Goal: Information Seeking & Learning: Learn about a topic

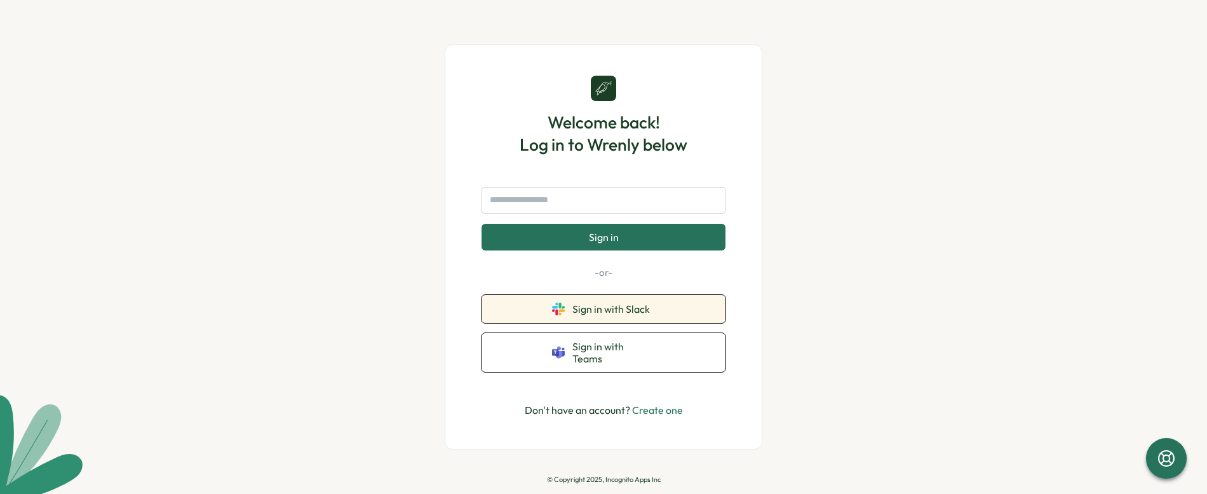
click at [606, 323] on button "Sign in with Slack" at bounding box center [604, 309] width 244 height 28
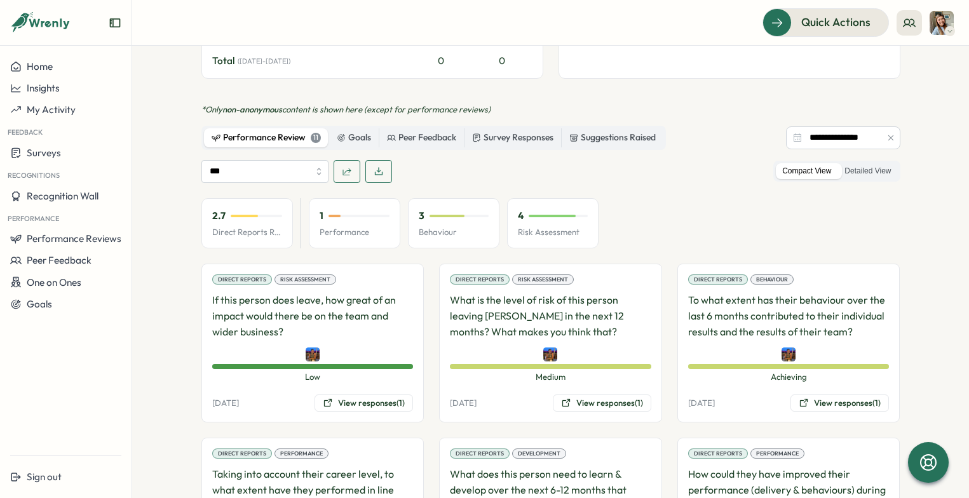
scroll to position [738, 0]
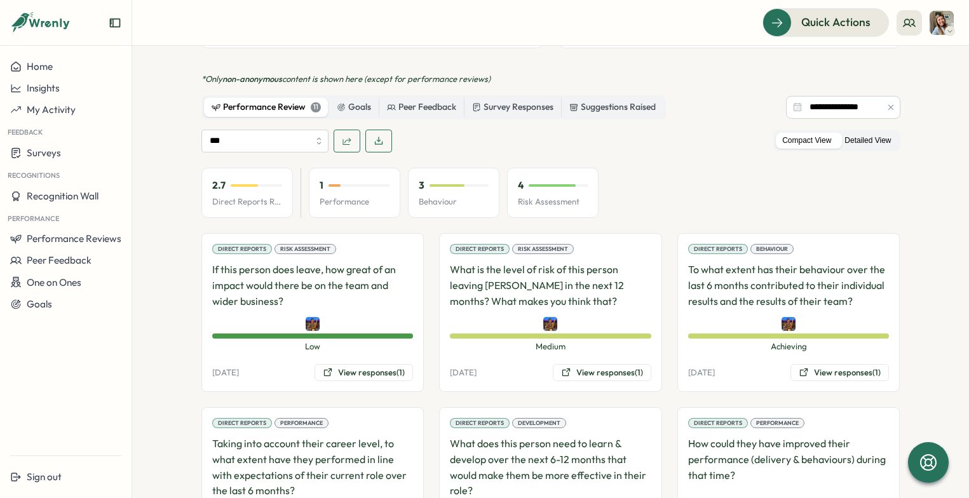
click at [876, 133] on label "Detailed View" at bounding box center [867, 141] width 59 height 16
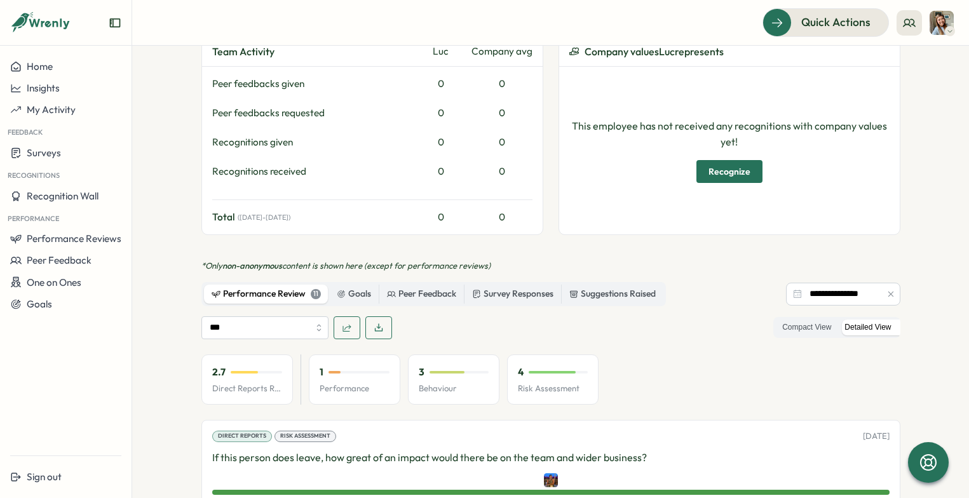
scroll to position [548, 0]
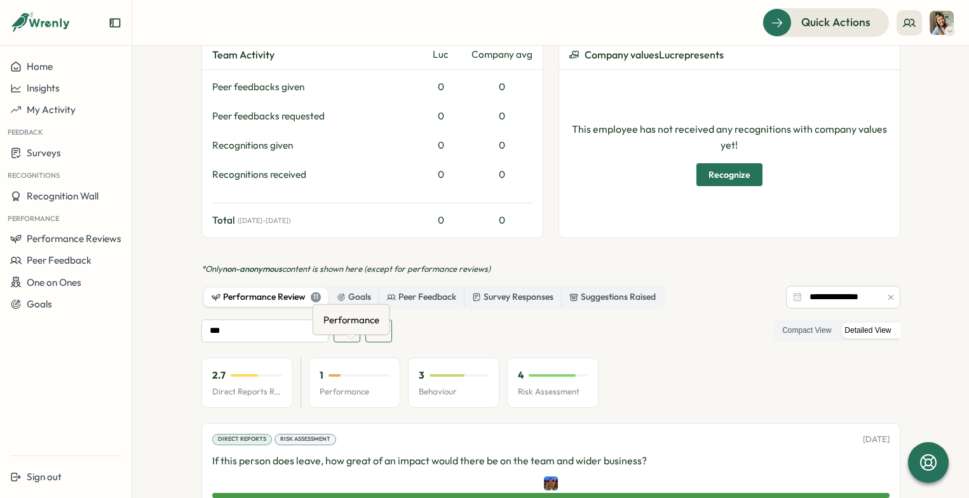
click at [332, 386] on p "Performance" at bounding box center [355, 391] width 70 height 11
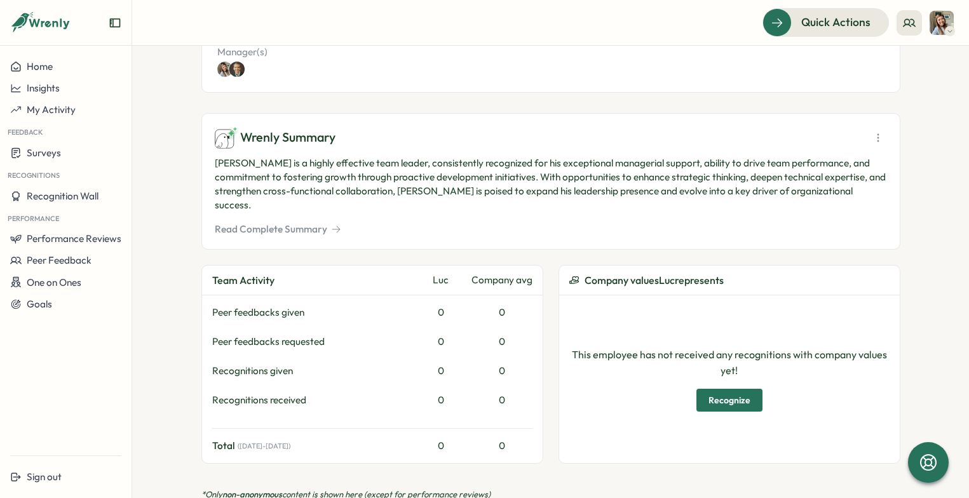
scroll to position [323, 0]
click at [309, 222] on button "Read Complete Summary" at bounding box center [278, 229] width 126 height 14
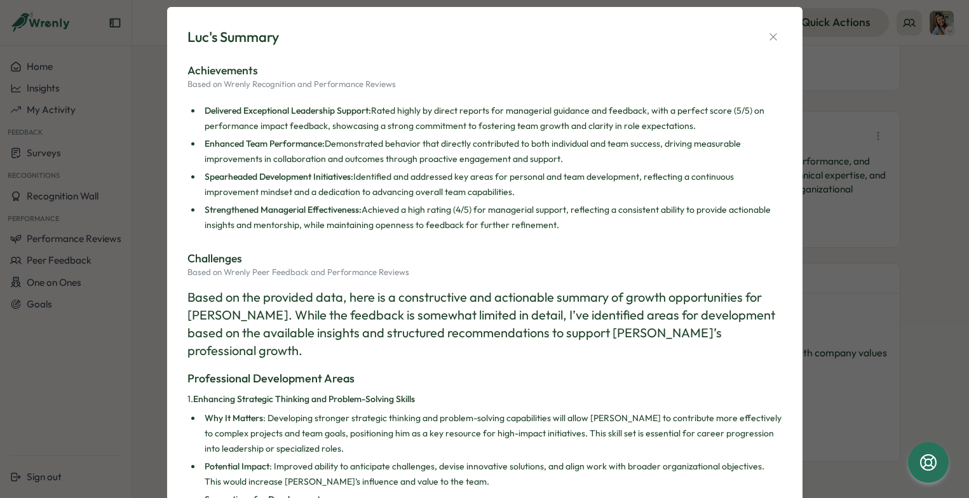
scroll to position [0, 0]
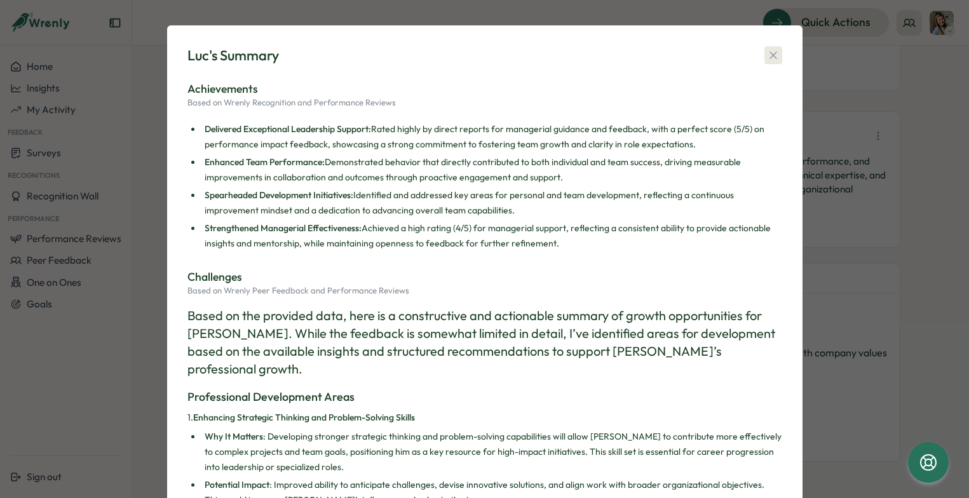
click at [769, 57] on icon "button" at bounding box center [772, 55] width 7 height 7
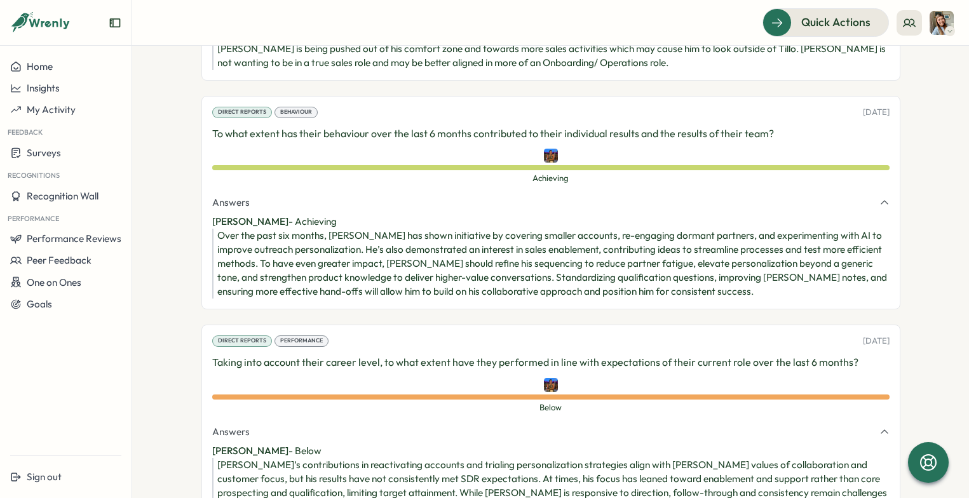
scroll to position [1195, 0]
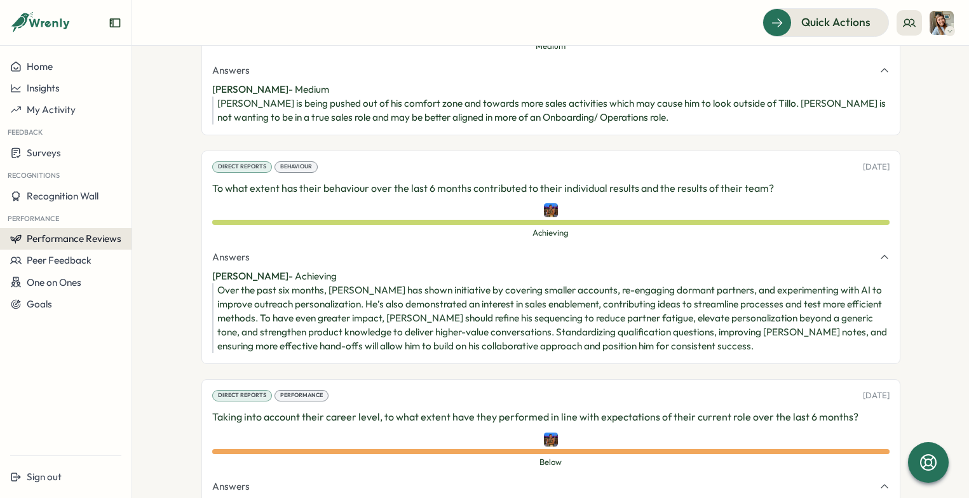
click at [93, 245] on button "Performance Reviews" at bounding box center [66, 239] width 132 height 22
click at [140, 230] on div "Reviews" at bounding box center [153, 227] width 36 height 14
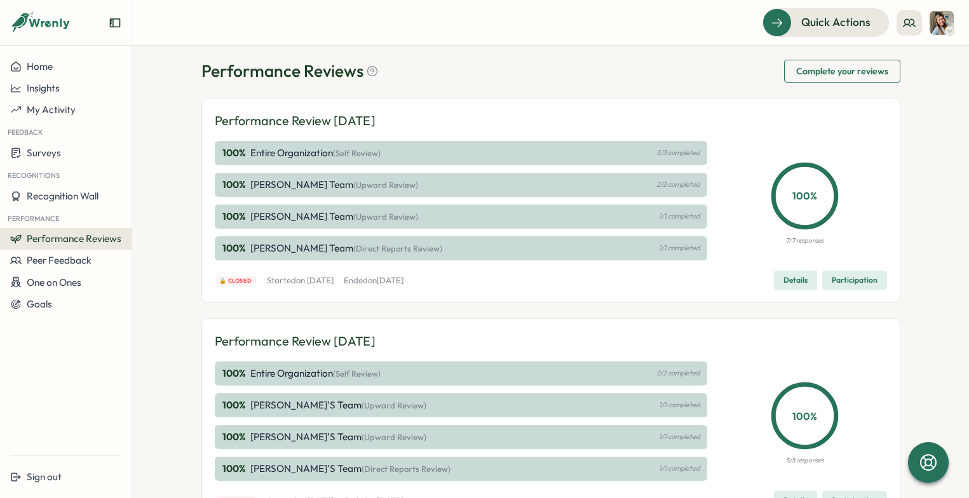
scroll to position [15, 0]
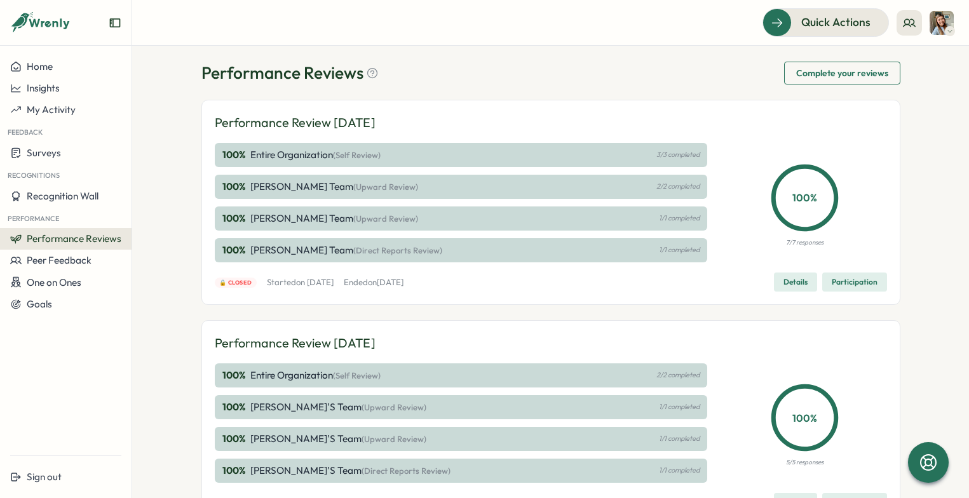
click at [793, 281] on span "Details" at bounding box center [795, 282] width 24 height 18
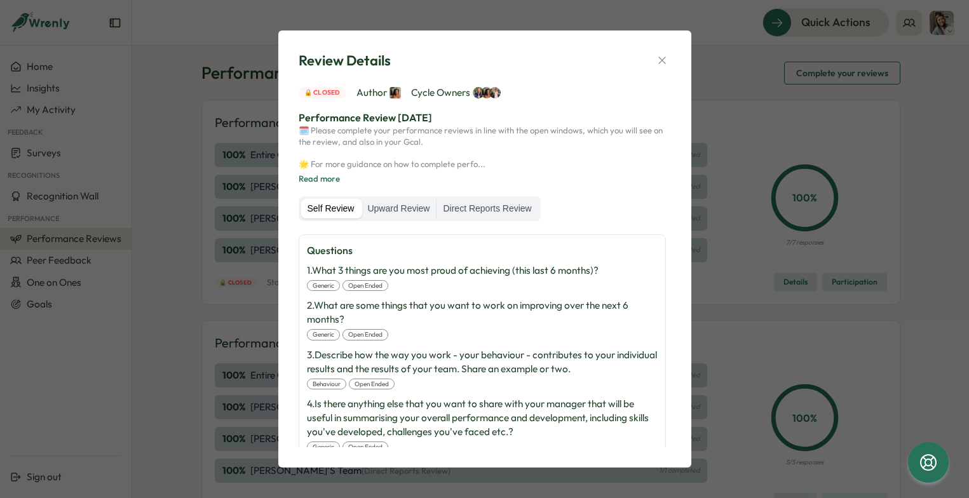
scroll to position [0, 0]
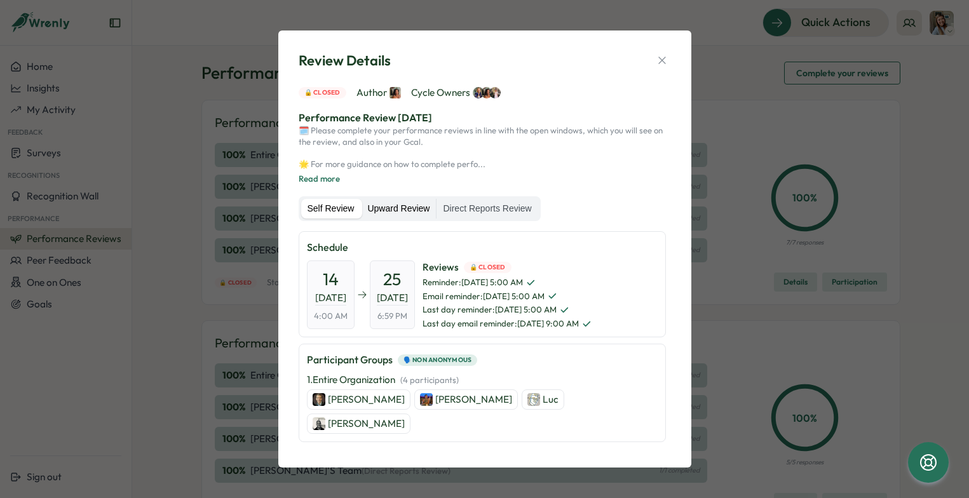
click at [401, 206] on label "Upward Review" at bounding box center [398, 209] width 75 height 20
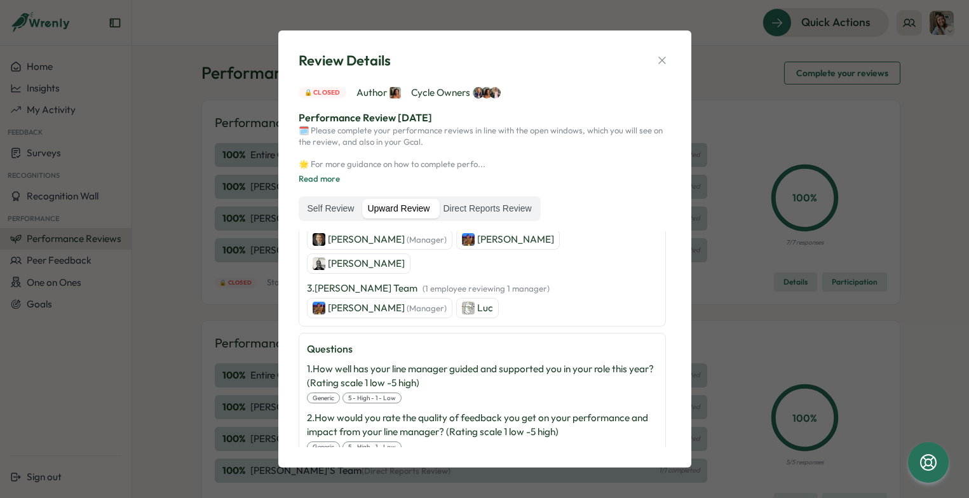
scroll to position [275, 0]
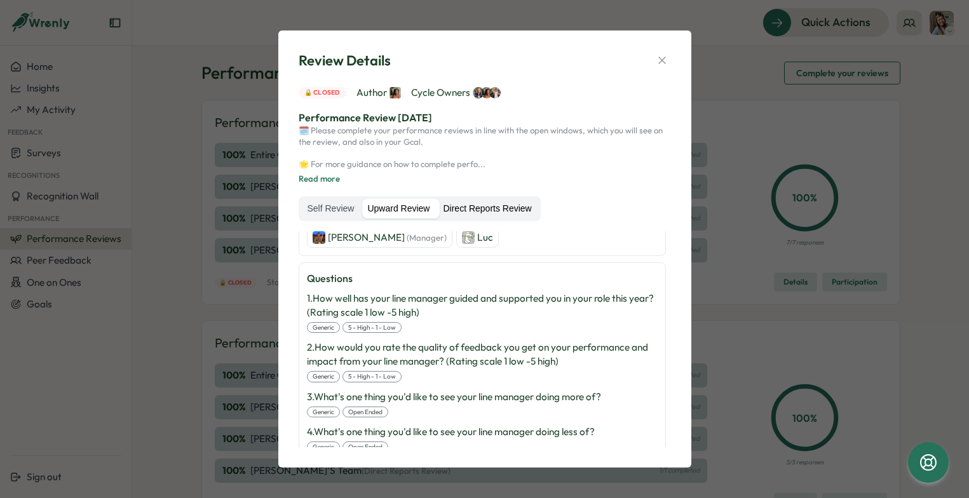
click at [510, 206] on label "Direct Reports Review" at bounding box center [487, 209] width 101 height 20
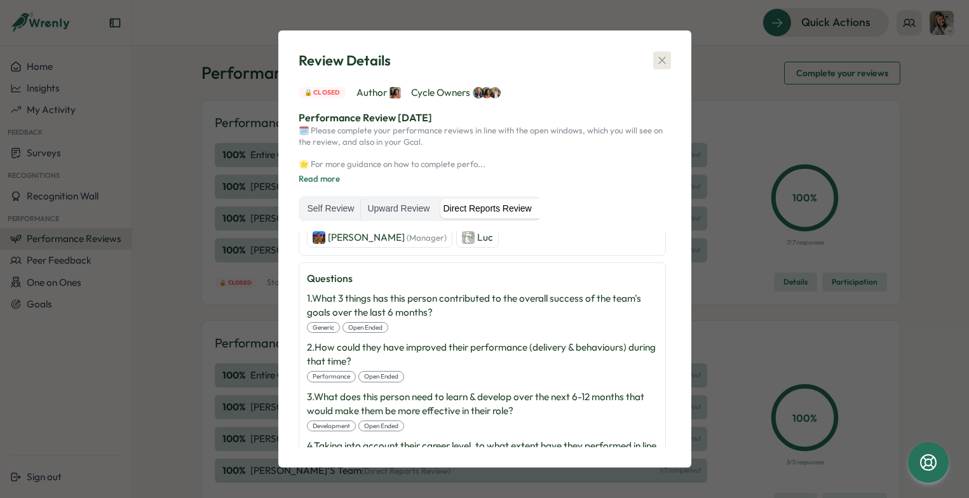
click at [667, 58] on icon "button" at bounding box center [662, 60] width 13 height 13
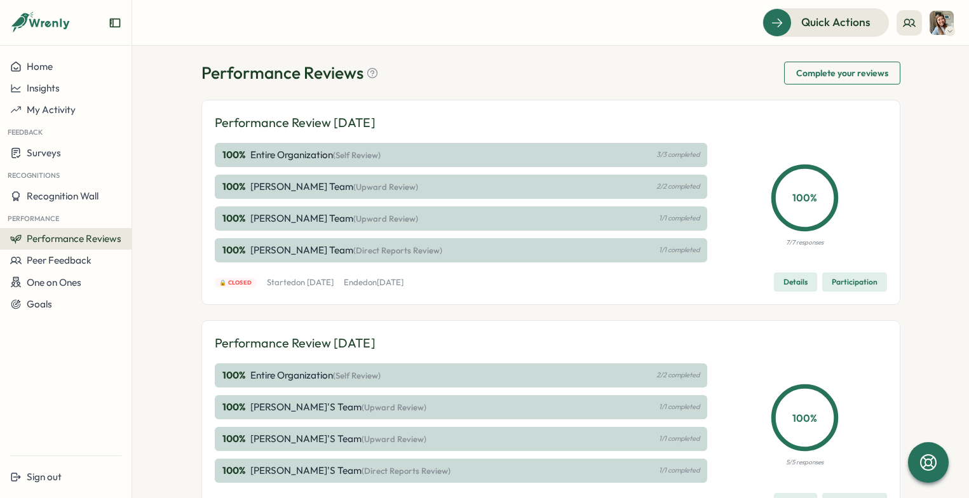
click at [356, 152] on span "(Self Review)" at bounding box center [357, 155] width 48 height 10
click at [793, 283] on span "Details" at bounding box center [795, 282] width 24 height 18
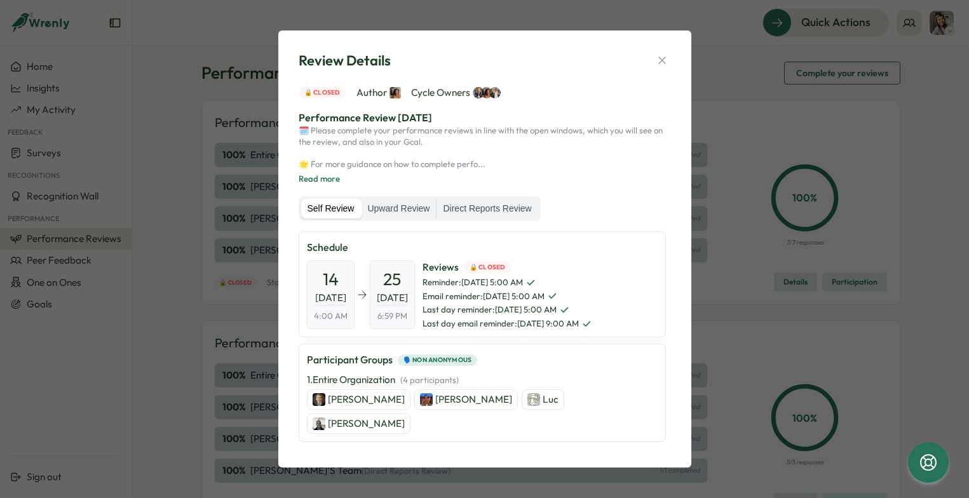
scroll to position [214, 0]
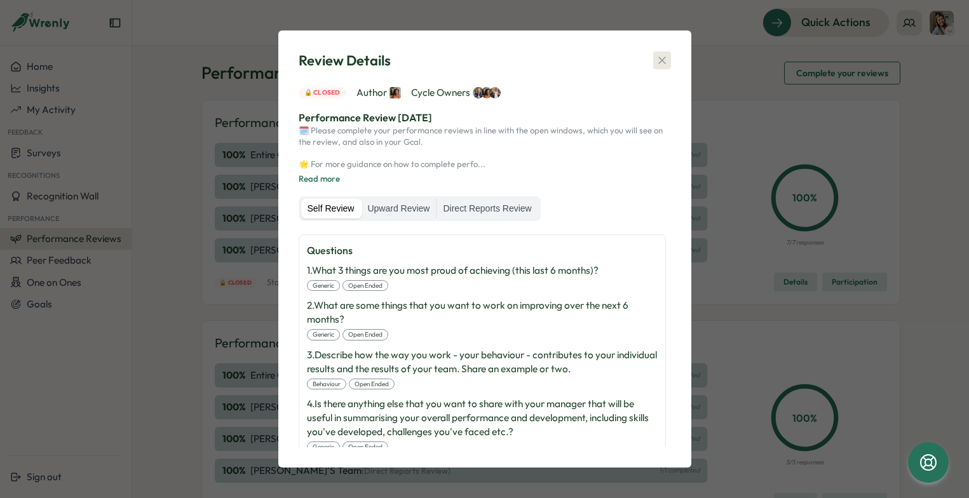
click at [658, 60] on icon "button" at bounding box center [662, 60] width 13 height 13
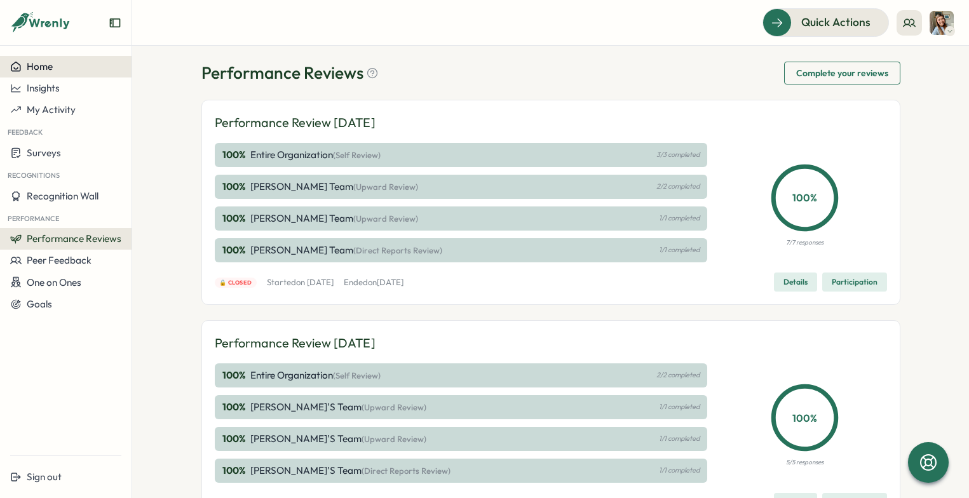
click at [60, 70] on div "Home" at bounding box center [65, 66] width 111 height 11
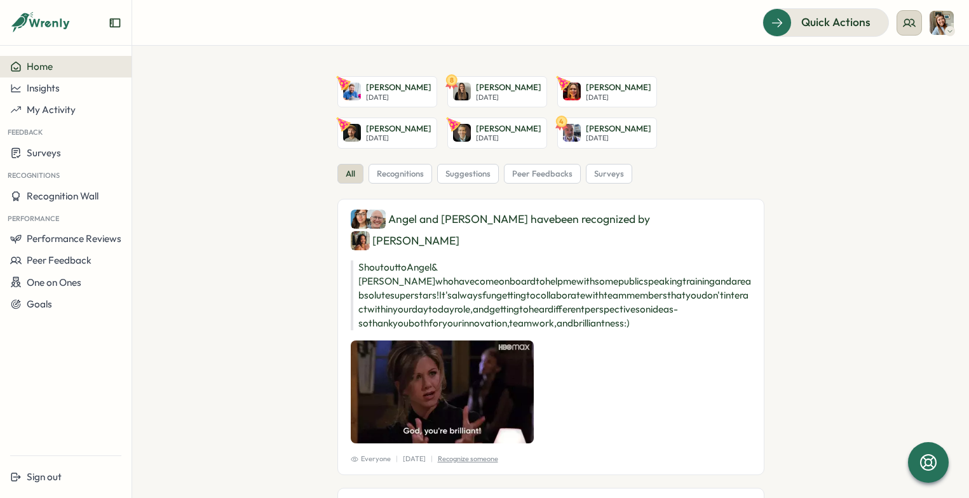
click at [907, 22] on icon at bounding box center [909, 23] width 13 height 13
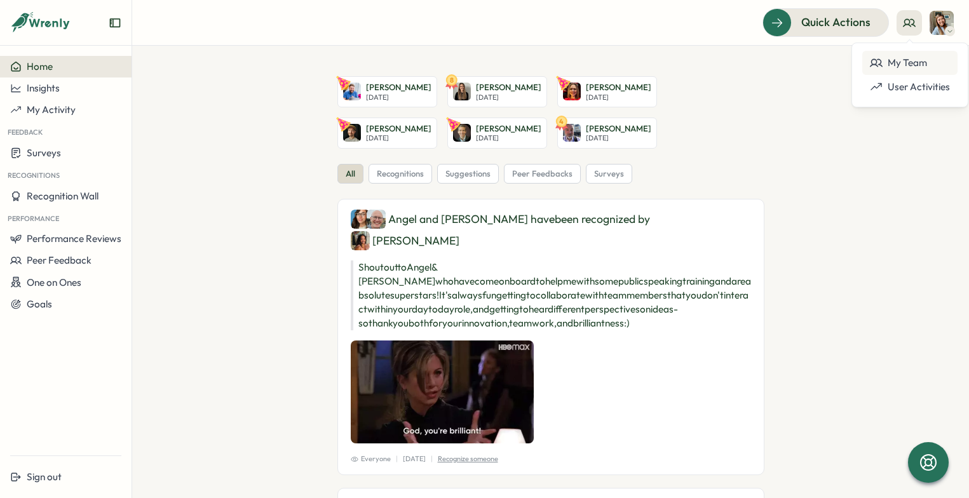
click at [906, 62] on div "My Team" at bounding box center [910, 63] width 80 height 14
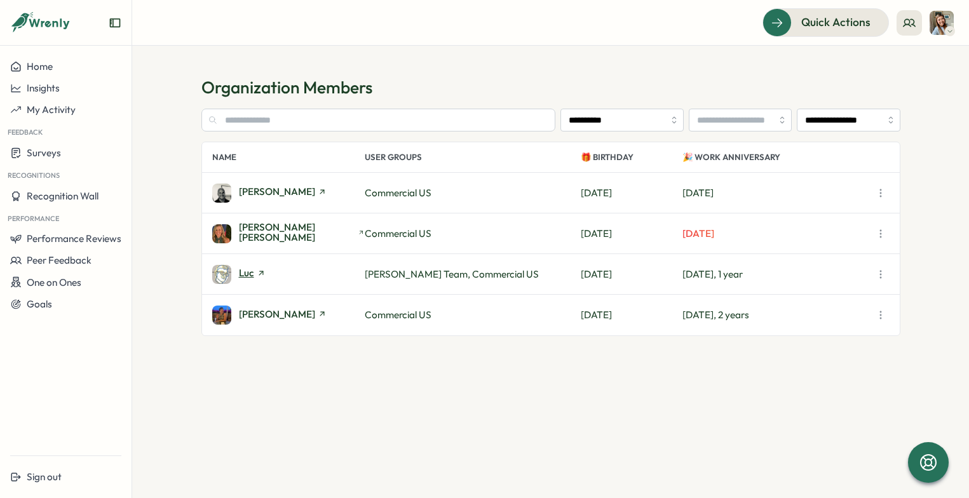
click at [239, 271] on span "Luc" at bounding box center [246, 273] width 15 height 10
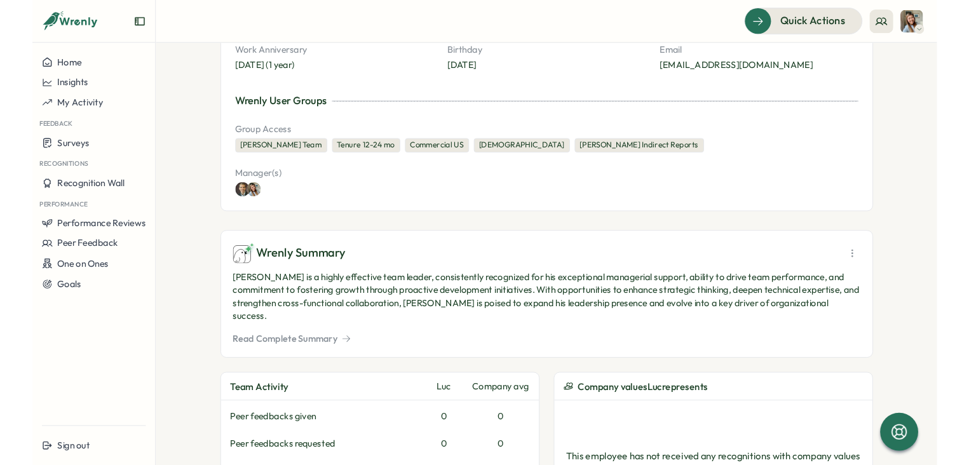
scroll to position [204, 0]
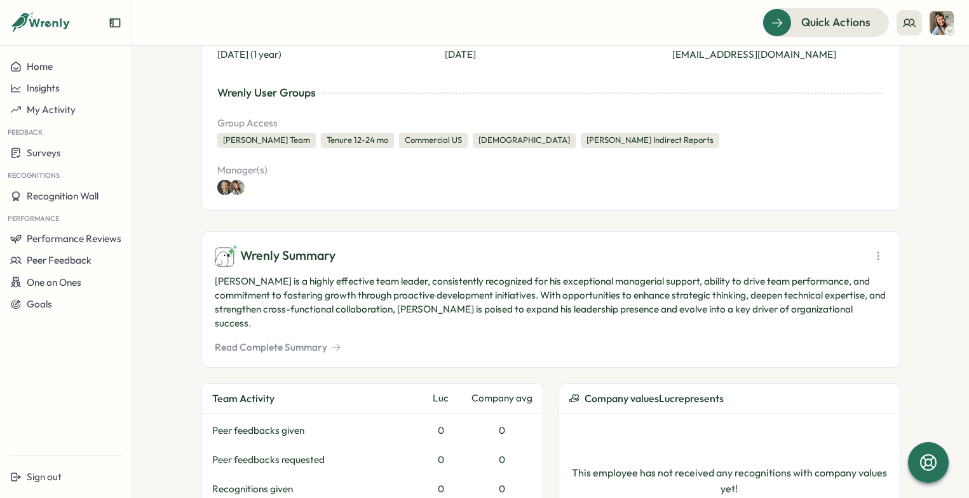
click at [280, 341] on button "Read Complete Summary" at bounding box center [278, 348] width 126 height 14
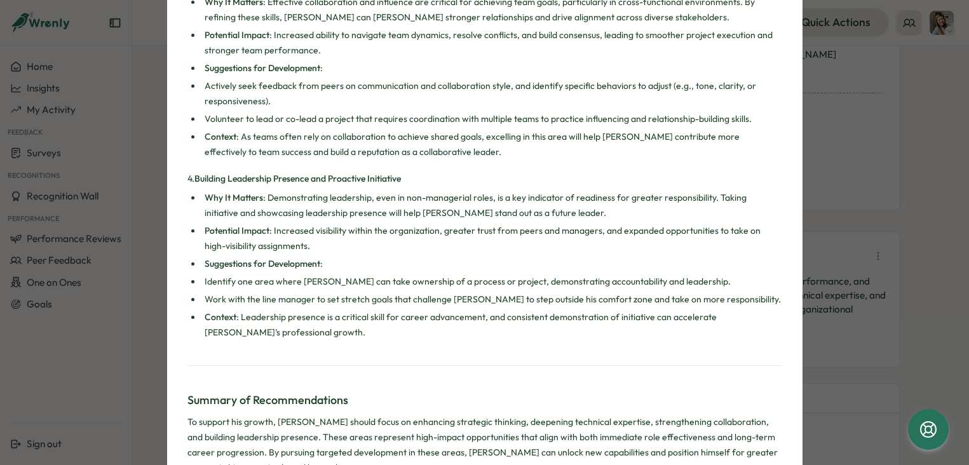
scroll to position [895, 0]
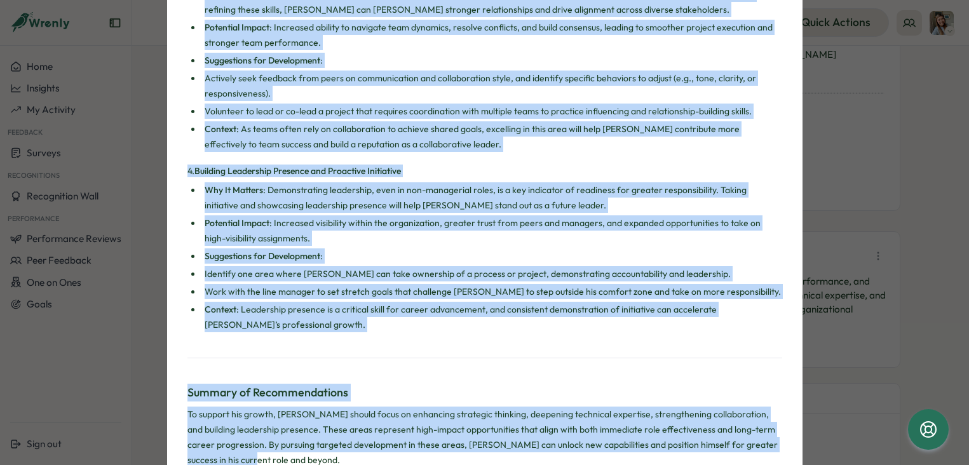
drag, startPoint x: 185, startPoint y: 58, endPoint x: 324, endPoint y: 423, distance: 390.4
copy div "[PERSON_NAME]'s Summary Achievements Based on Wrenly Recognition and Performanc…"
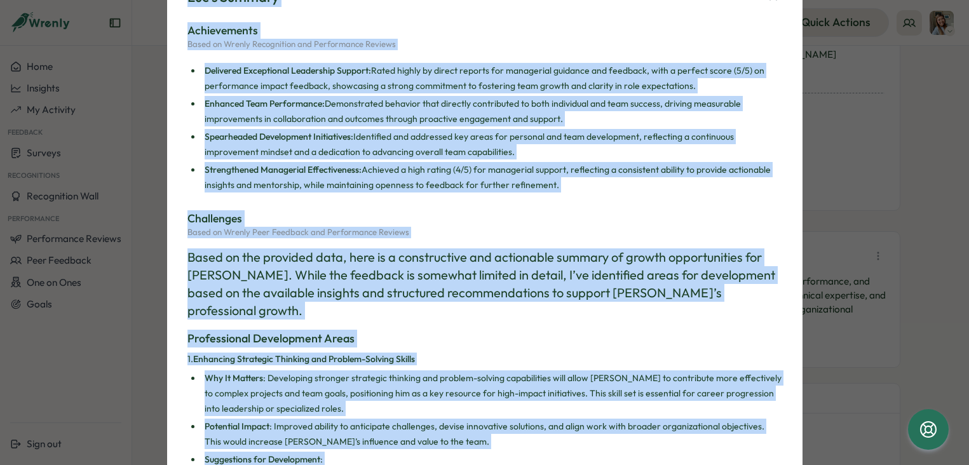
scroll to position [0, 0]
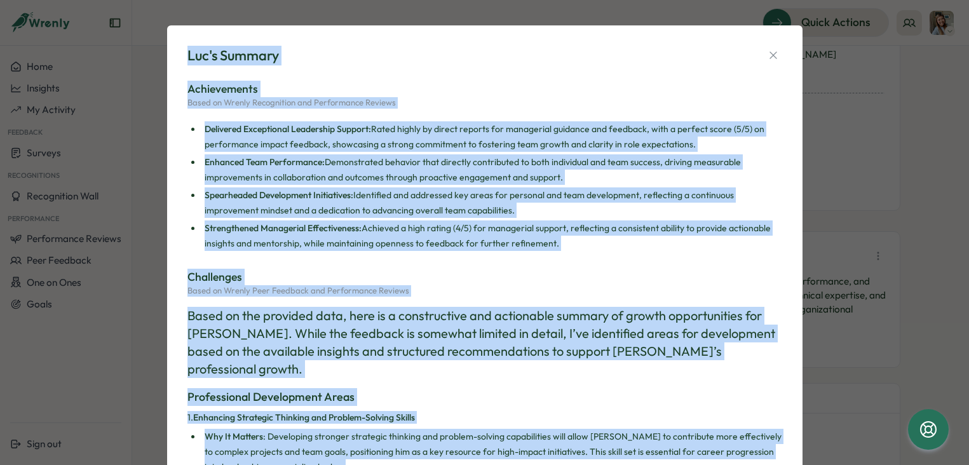
click at [344, 229] on strong "Strengthened Managerial Effectiveness:" at bounding box center [283, 227] width 157 height 11
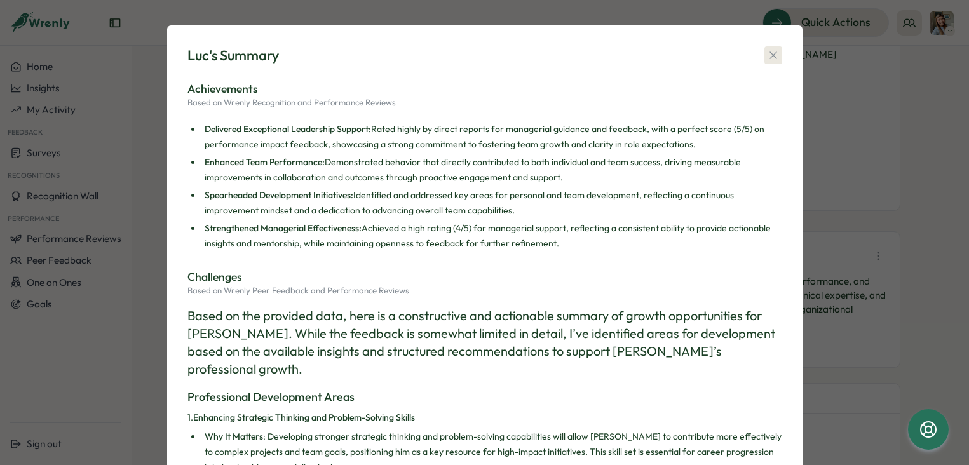
click at [771, 52] on icon "button" at bounding box center [773, 55] width 13 height 13
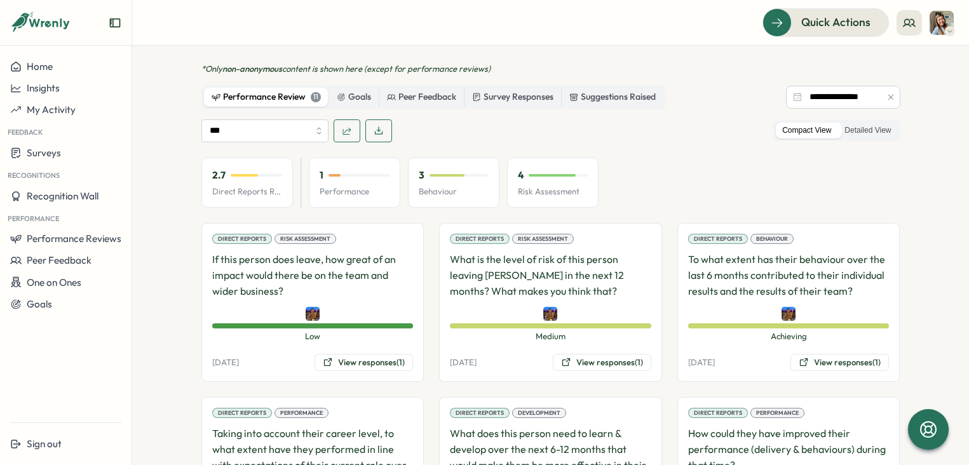
scroll to position [726, 0]
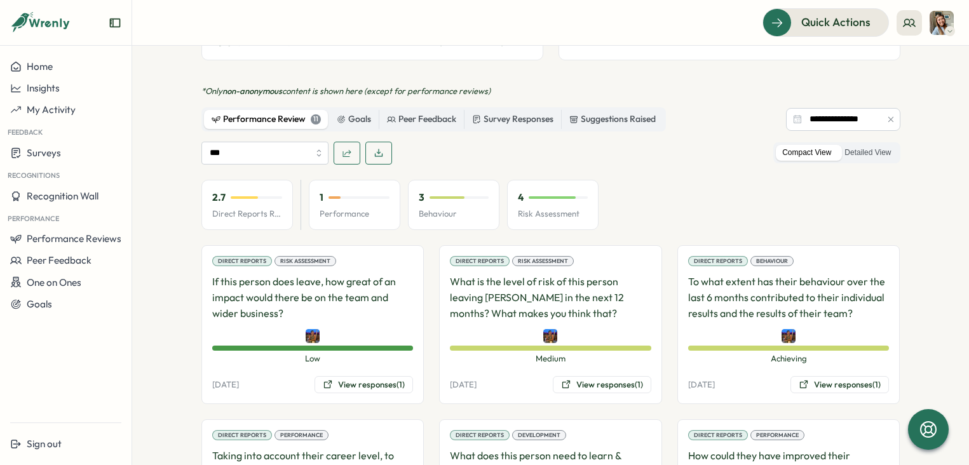
click at [275, 112] on div "Performance Review 11" at bounding box center [266, 119] width 109 height 14
click at [863, 145] on label "Detailed View" at bounding box center [867, 153] width 59 height 16
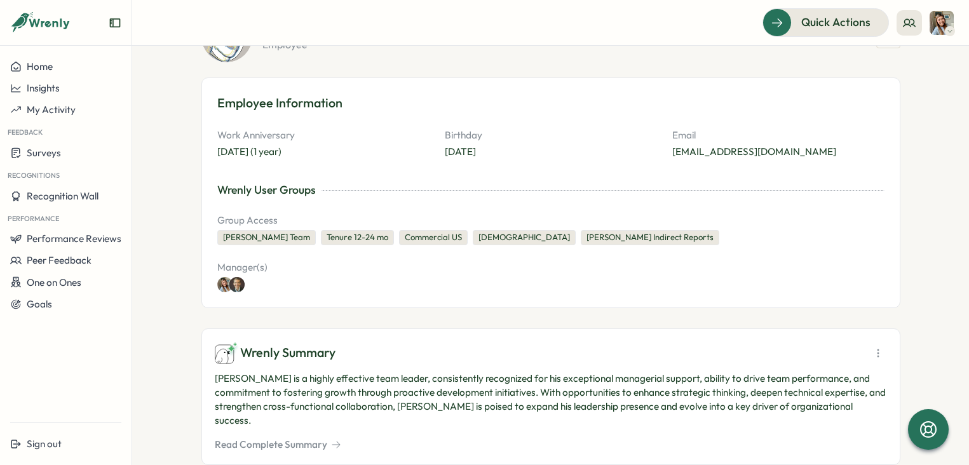
scroll to position [108, 0]
click at [301, 437] on button "Read Complete Summary" at bounding box center [278, 444] width 126 height 14
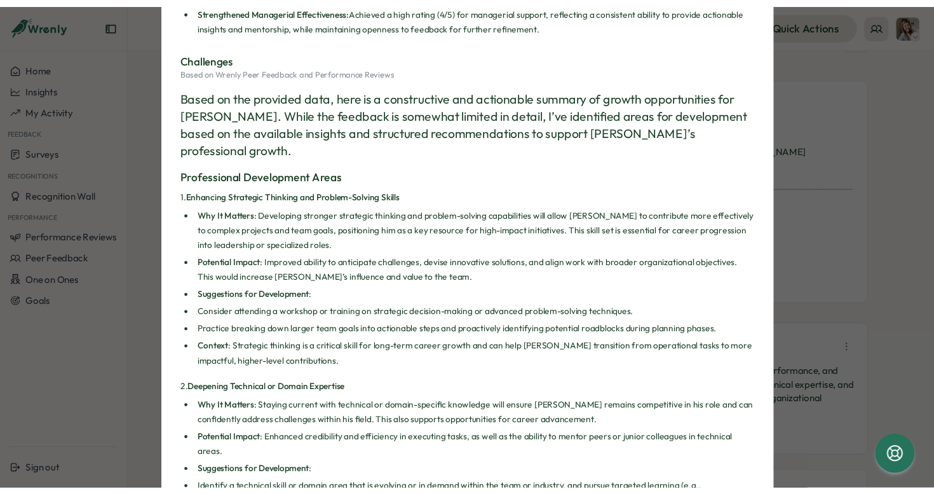
scroll to position [226, 0]
